Goal: Find specific page/section: Find specific page/section

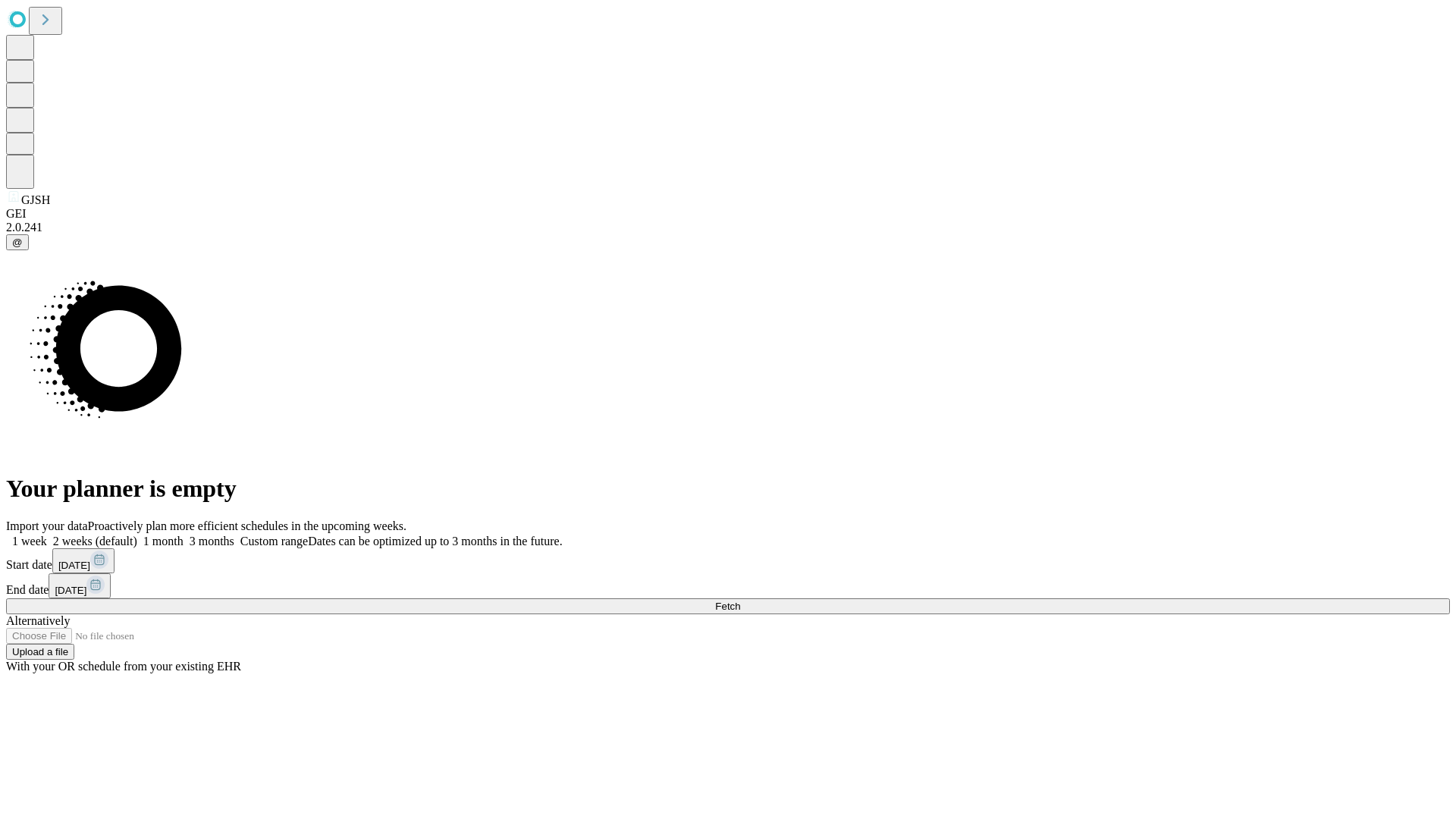
click at [740, 600] on span "Fetch" at bounding box center [728, 606] width 25 height 12
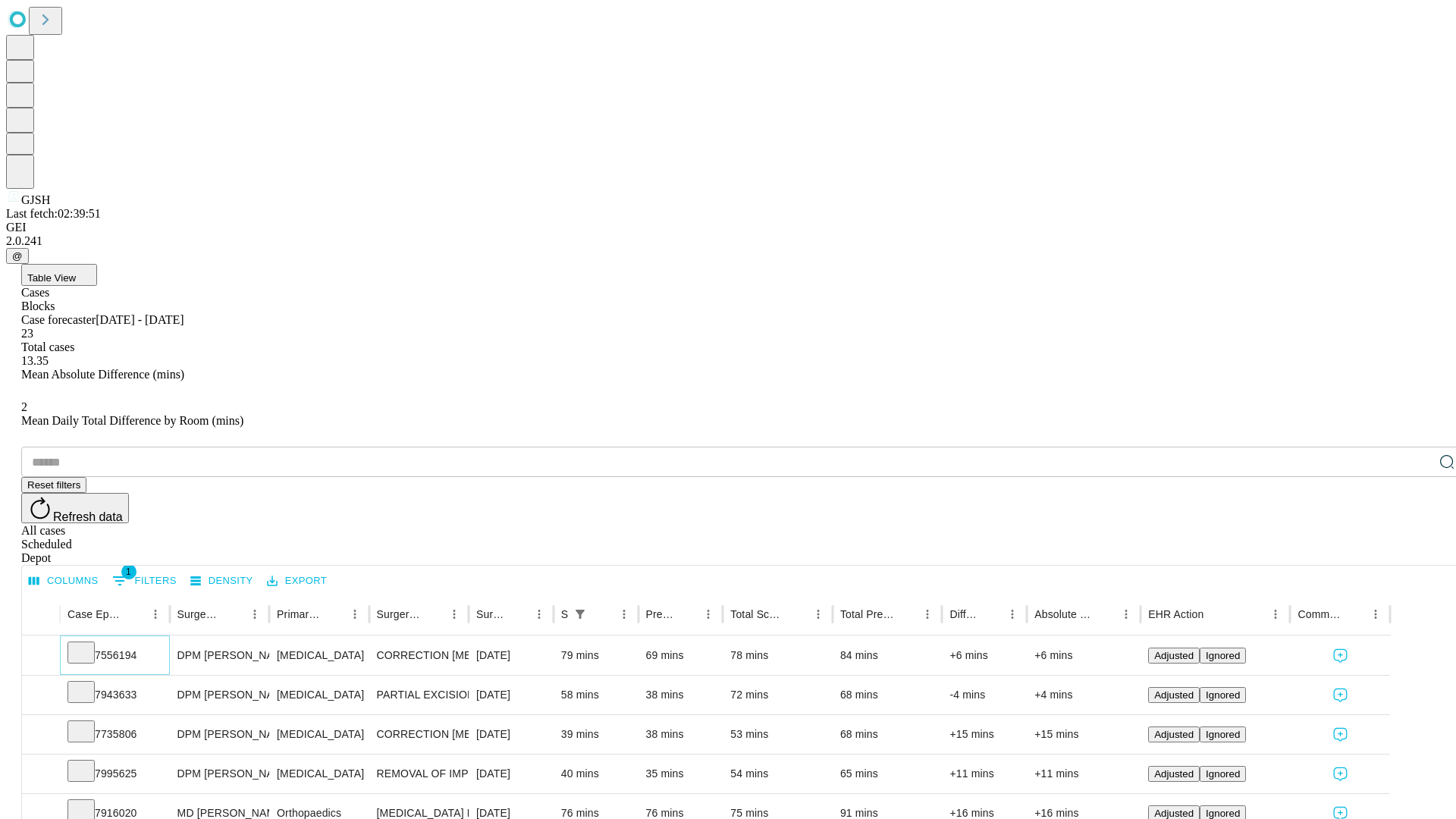
click at [89, 644] on icon at bounding box center [81, 652] width 16 height 16
